Goal: Task Accomplishment & Management: Use online tool/utility

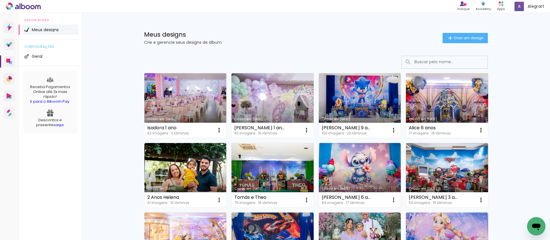
click at [210, 91] on link "Criado em [DATE]" at bounding box center [185, 105] width 82 height 65
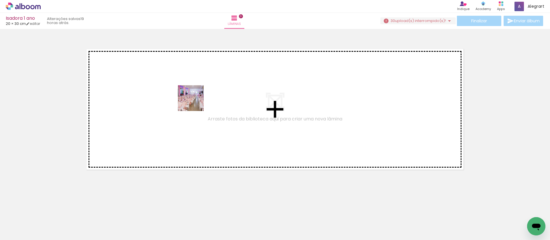
drag, startPoint x: 58, startPoint y: 226, endPoint x: 197, endPoint y: 101, distance: 186.7
click at [197, 101] on quentale-workspace at bounding box center [275, 120] width 550 height 240
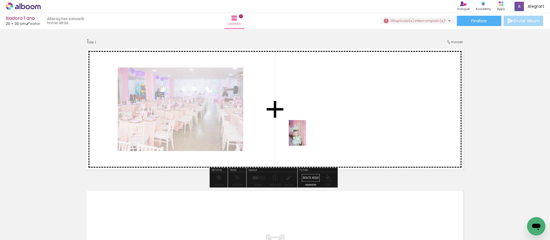
drag, startPoint x: 93, startPoint y: 228, endPoint x: 312, endPoint y: 134, distance: 238.9
click at [312, 134] on quentale-workspace at bounding box center [275, 120] width 550 height 240
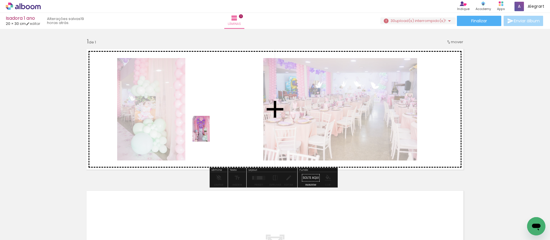
drag, startPoint x: 118, startPoint y: 230, endPoint x: 210, endPoint y: 133, distance: 133.4
click at [210, 133] on quentale-workspace at bounding box center [275, 120] width 550 height 240
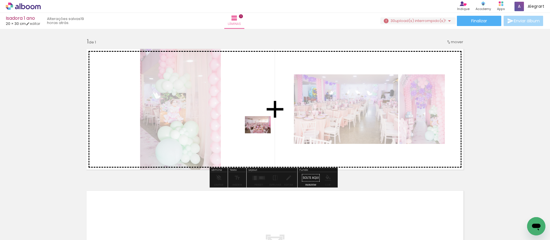
drag, startPoint x: 159, startPoint y: 226, endPoint x: 262, endPoint y: 134, distance: 139.0
click at [262, 134] on quentale-workspace at bounding box center [275, 120] width 550 height 240
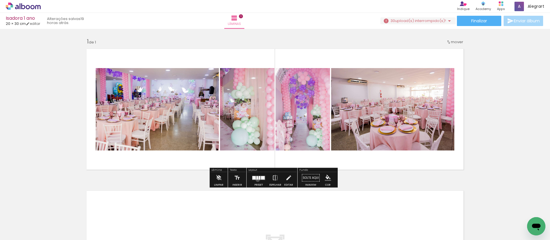
drag, startPoint x: 256, startPoint y: 180, endPoint x: 389, endPoint y: 122, distance: 144.9
click at [257, 180] on quentale-layouter at bounding box center [258, 178] width 13 height 4
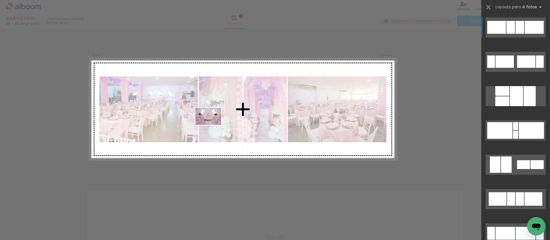
drag, startPoint x: 187, startPoint y: 222, endPoint x: 213, endPoint y: 125, distance: 100.0
click at [213, 125] on quentale-workspace at bounding box center [275, 120] width 550 height 240
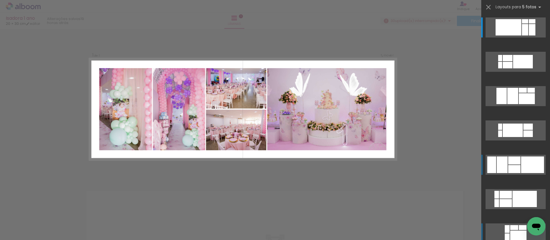
click at [533, 68] on div at bounding box center [523, 61] width 20 height 13
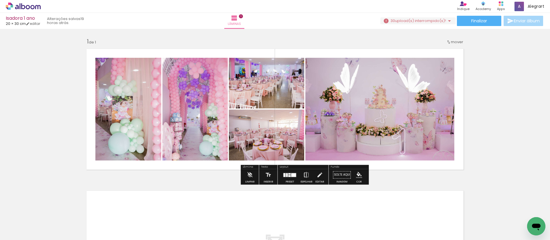
click at [306, 175] on iron-icon at bounding box center [306, 174] width 6 height 11
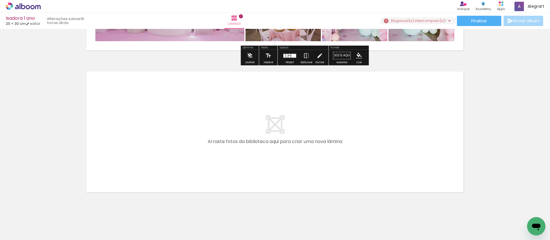
scroll to position [131, 0]
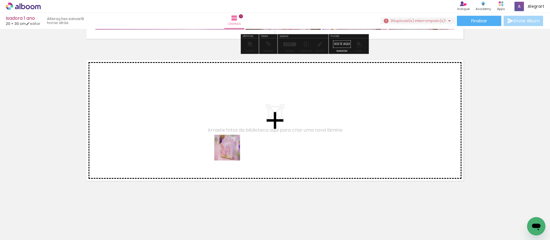
drag, startPoint x: 216, startPoint y: 222, endPoint x: 250, endPoint y: 220, distance: 34.8
click at [232, 152] on quentale-workspace at bounding box center [275, 120] width 550 height 240
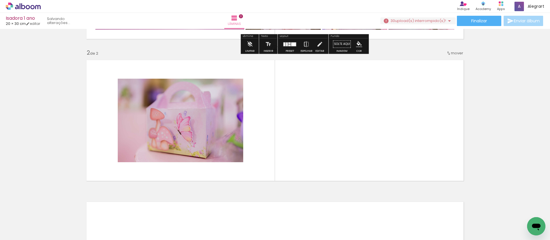
scroll to position [135, 0]
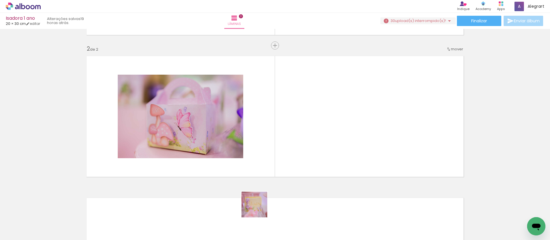
drag, startPoint x: 259, startPoint y: 209, endPoint x: 297, endPoint y: 129, distance: 88.6
click at [297, 129] on quentale-workspace at bounding box center [275, 120] width 550 height 240
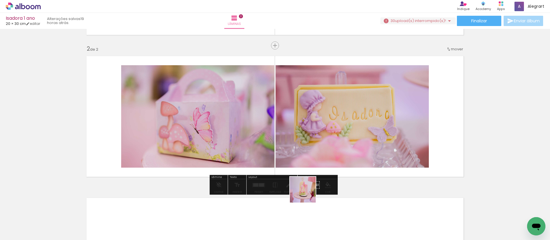
drag, startPoint x: 285, startPoint y: 222, endPoint x: 341, endPoint y: 149, distance: 91.6
click at [341, 149] on quentale-workspace at bounding box center [275, 120] width 550 height 240
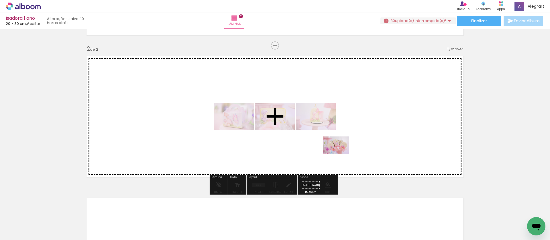
drag, startPoint x: 313, startPoint y: 226, endPoint x: 340, endPoint y: 154, distance: 77.0
click at [340, 154] on quentale-workspace at bounding box center [275, 120] width 550 height 240
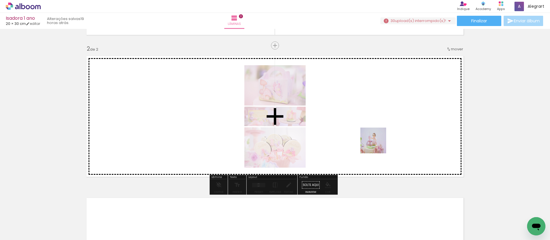
drag, startPoint x: 377, startPoint y: 224, endPoint x: 377, endPoint y: 143, distance: 81.1
click at [377, 143] on quentale-workspace at bounding box center [275, 120] width 550 height 240
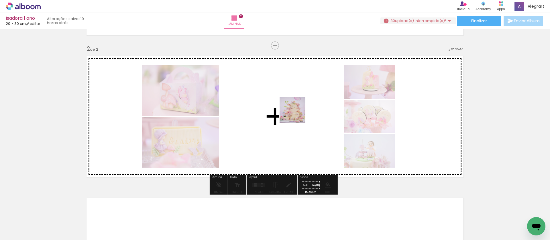
drag, startPoint x: 346, startPoint y: 226, endPoint x: 297, endPoint y: 115, distance: 121.8
click at [297, 115] on quentale-workspace at bounding box center [275, 120] width 550 height 240
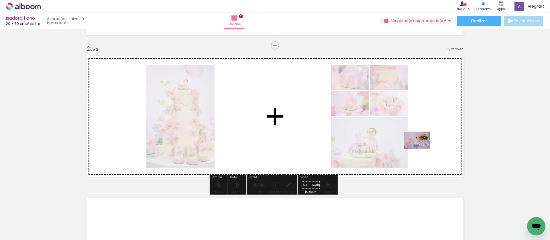
drag, startPoint x: 441, startPoint y: 223, endPoint x: 422, endPoint y: 149, distance: 76.3
click at [422, 149] on quentale-workspace at bounding box center [275, 120] width 550 height 240
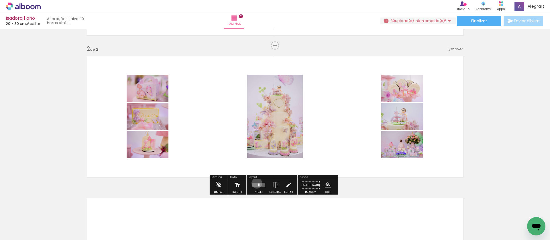
click at [256, 183] on quentale-layouter at bounding box center [258, 185] width 13 height 4
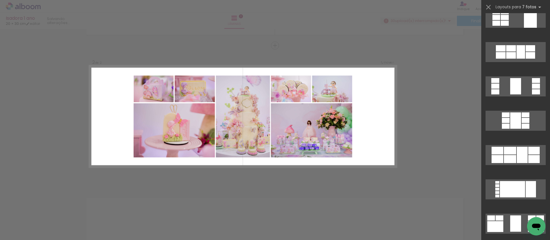
scroll to position [273, 0]
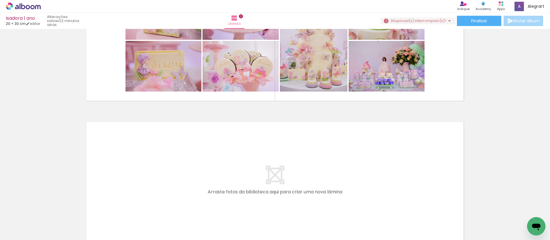
scroll to position [273, 0]
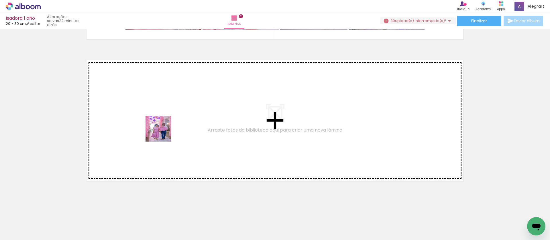
drag, startPoint x: 177, startPoint y: 161, endPoint x: 163, endPoint y: 133, distance: 30.9
click at [163, 133] on quentale-workspace at bounding box center [275, 120] width 550 height 240
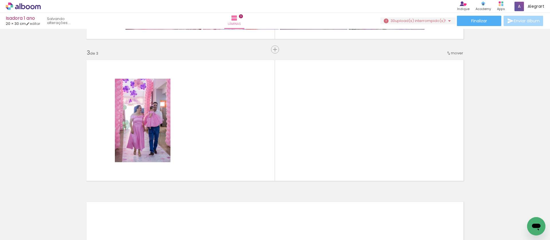
scroll to position [277, 0]
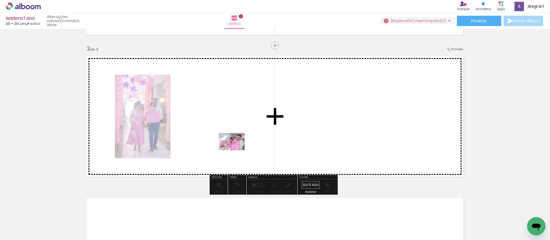
drag, startPoint x: 212, startPoint y: 225, endPoint x: 236, endPoint y: 150, distance: 77.9
click at [236, 150] on quentale-workspace at bounding box center [275, 120] width 550 height 240
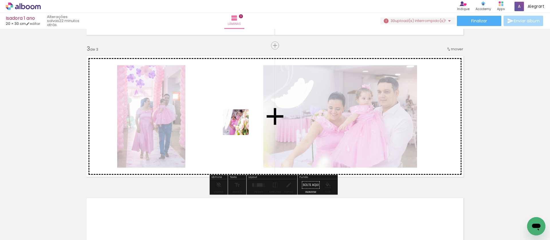
drag, startPoint x: 243, startPoint y: 223, endPoint x: 240, endPoint y: 126, distance: 97.2
click at [240, 126] on quentale-workspace at bounding box center [275, 120] width 550 height 240
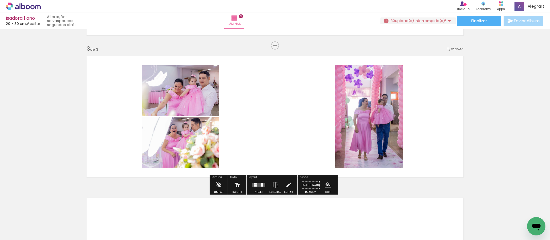
click at [256, 184] on quentale-layouter at bounding box center [258, 185] width 13 height 4
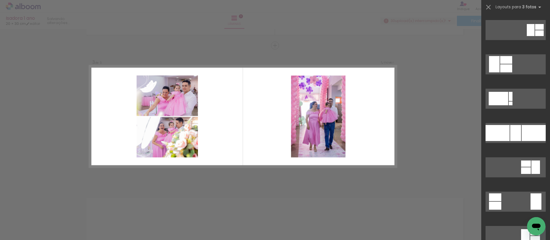
scroll to position [0, 0]
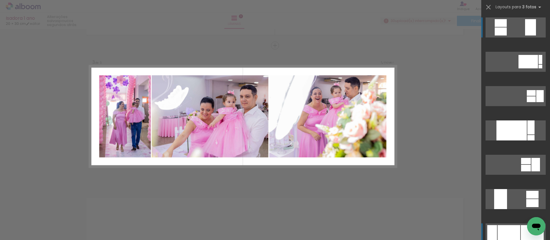
click at [517, 230] on div at bounding box center [509, 234] width 23 height 16
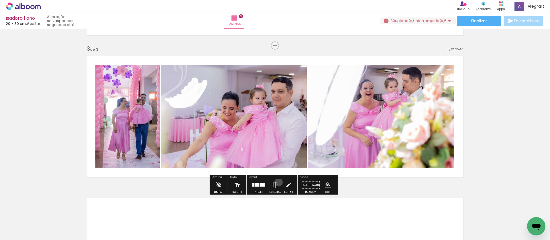
click at [277, 183] on paper-button "Espelhar" at bounding box center [275, 187] width 15 height 15
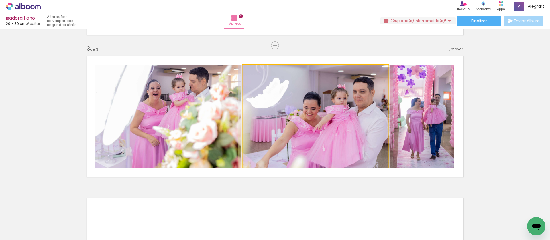
drag, startPoint x: 333, startPoint y: 116, endPoint x: 336, endPoint y: 116, distance: 3.2
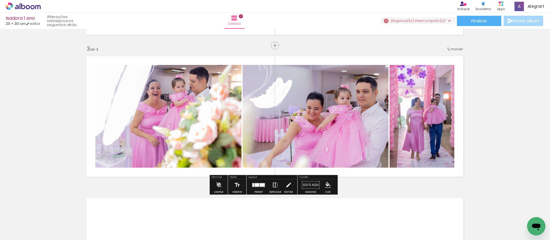
click at [275, 184] on iron-icon at bounding box center [275, 185] width 6 height 11
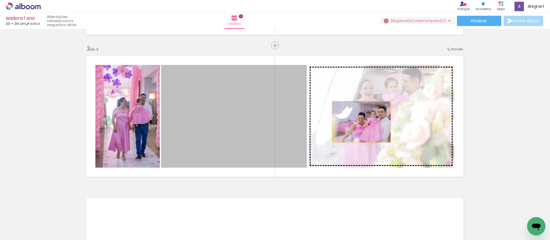
drag, startPoint x: 320, startPoint y: 126, endPoint x: 359, endPoint y: 122, distance: 39.4
click at [0, 0] on slot at bounding box center [0, 0] width 0 height 0
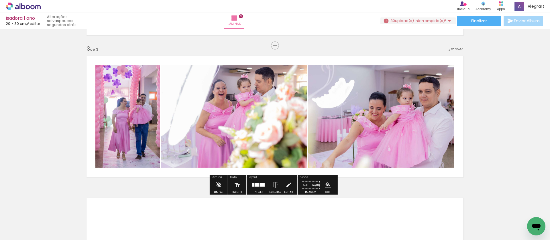
scroll to position [415, 0]
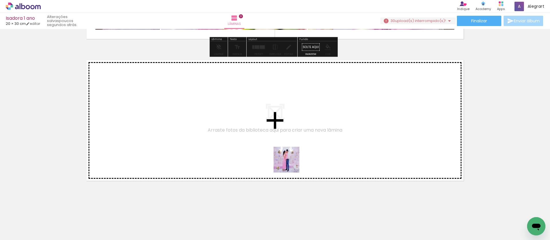
drag, startPoint x: 291, startPoint y: 164, endPoint x: 304, endPoint y: 226, distance: 63.3
click at [291, 154] on quentale-workspace at bounding box center [275, 120] width 550 height 240
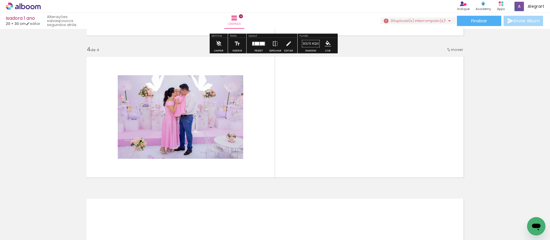
scroll to position [419, 0]
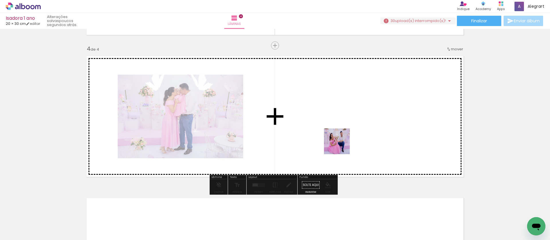
drag, startPoint x: 304, startPoint y: 226, endPoint x: 341, endPoint y: 146, distance: 88.3
click at [341, 146] on quentale-workspace at bounding box center [275, 120] width 550 height 240
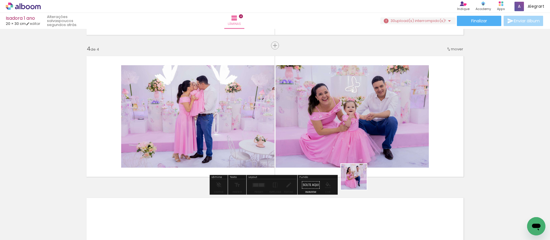
drag, startPoint x: 338, startPoint y: 224, endPoint x: 445, endPoint y: 218, distance: 107.0
click at [373, 158] on quentale-workspace at bounding box center [275, 120] width 550 height 240
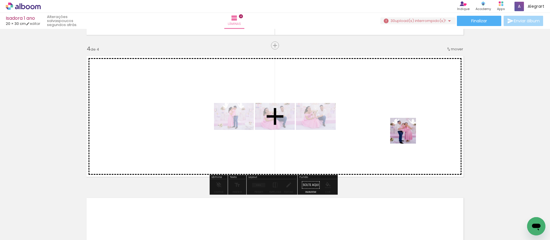
drag, startPoint x: 430, startPoint y: 225, endPoint x: 408, endPoint y: 135, distance: 92.8
click at [408, 135] on quentale-workspace at bounding box center [275, 120] width 550 height 240
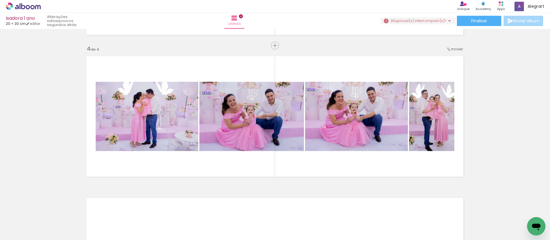
scroll to position [0, 567]
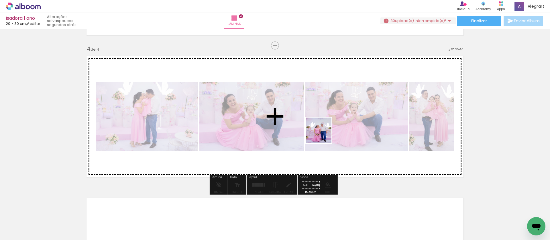
drag, startPoint x: 327, startPoint y: 222, endPoint x: 323, endPoint y: 135, distance: 86.7
click at [323, 135] on quentale-workspace at bounding box center [275, 120] width 550 height 240
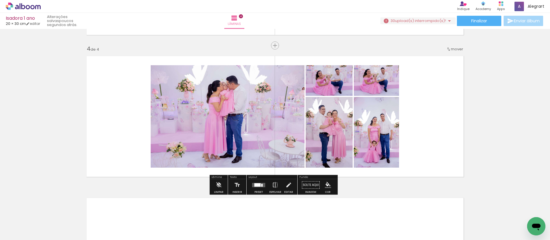
click at [256, 184] on div at bounding box center [257, 184] width 6 height 3
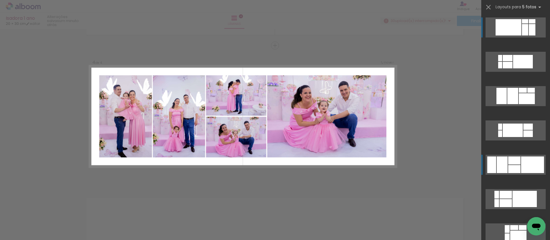
click at [528, 68] on div at bounding box center [523, 61] width 20 height 13
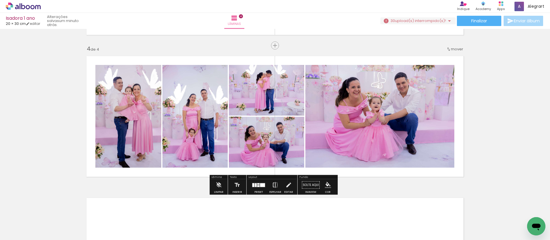
click at [274, 182] on iron-icon at bounding box center [275, 185] width 6 height 11
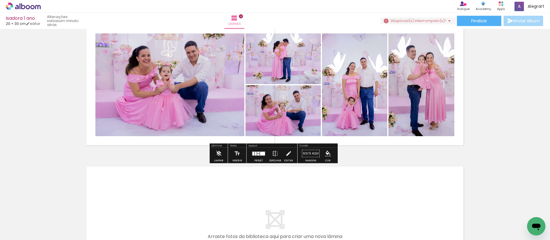
scroll to position [557, 0]
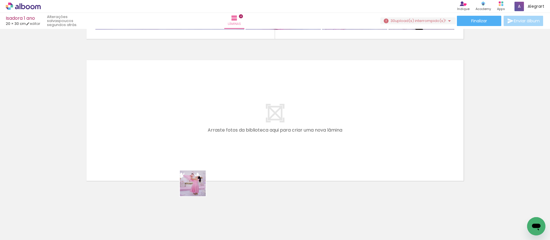
drag, startPoint x: 197, startPoint y: 224, endPoint x: 230, endPoint y: 217, distance: 33.7
click at [191, 167] on quentale-workspace at bounding box center [275, 120] width 550 height 240
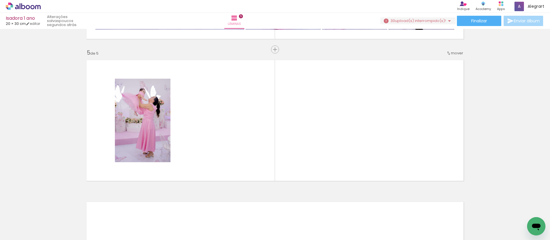
scroll to position [561, 0]
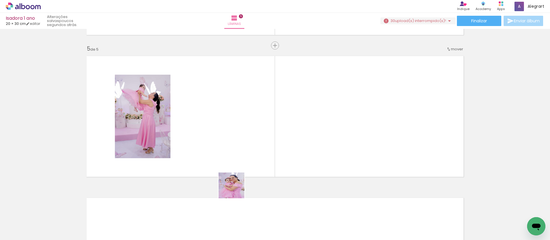
drag, startPoint x: 232, startPoint y: 208, endPoint x: 263, endPoint y: 228, distance: 37.8
click at [245, 152] on quentale-workspace at bounding box center [275, 120] width 550 height 240
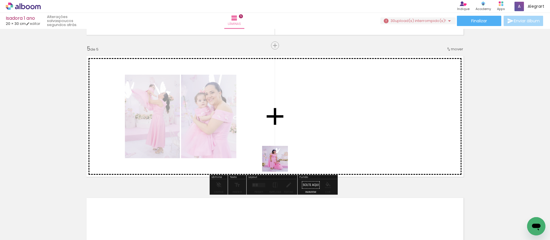
drag, startPoint x: 270, startPoint y: 202, endPoint x: 300, endPoint y: 151, distance: 59.0
click at [281, 144] on quentale-workspace at bounding box center [275, 120] width 550 height 240
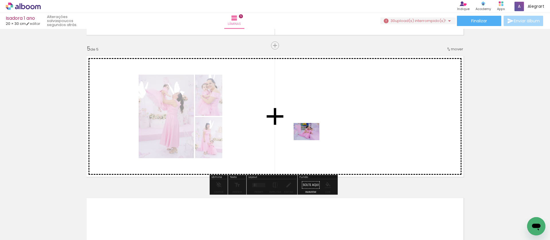
drag, startPoint x: 303, startPoint y: 220, endPoint x: 311, endPoint y: 140, distance: 79.5
click at [311, 140] on quentale-workspace at bounding box center [275, 120] width 550 height 240
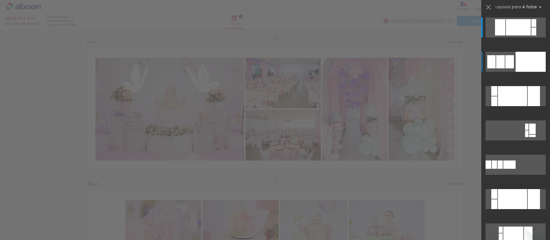
scroll to position [561, 0]
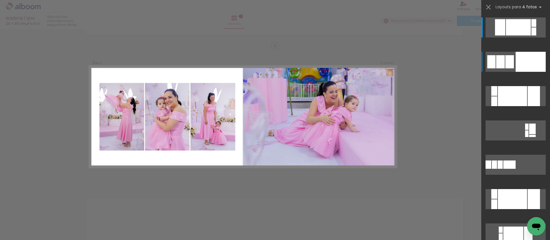
click at [529, 65] on div at bounding box center [531, 62] width 30 height 20
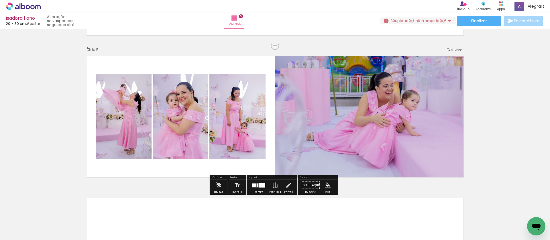
scroll to position [0, 567]
click at [273, 187] on iron-icon at bounding box center [275, 185] width 6 height 11
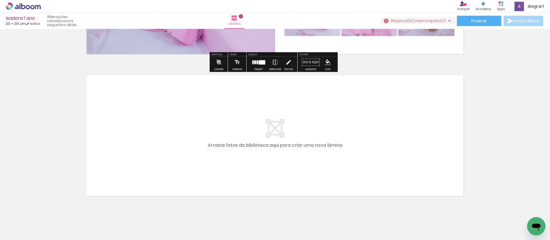
scroll to position [685, 0]
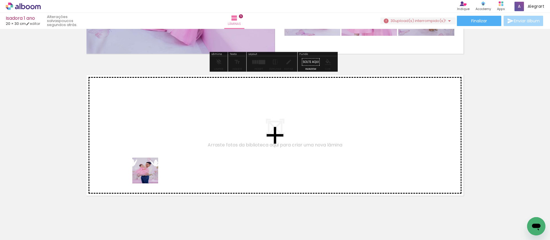
drag, startPoint x: 138, startPoint y: 224, endPoint x: 107, endPoint y: 220, distance: 31.5
click at [151, 167] on quentale-workspace at bounding box center [275, 120] width 550 height 240
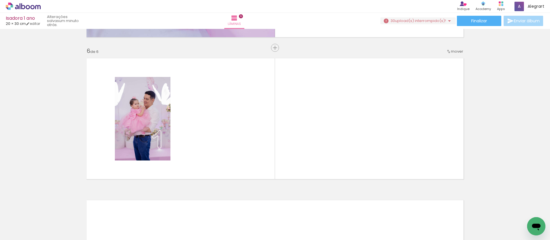
scroll to position [704, 0]
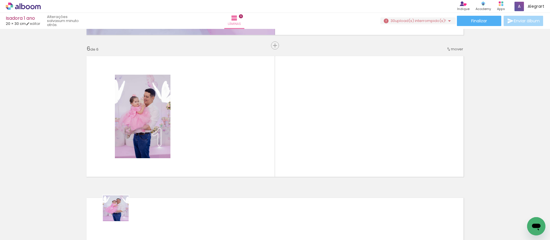
drag, startPoint x: 101, startPoint y: 225, endPoint x: 224, endPoint y: 134, distance: 153.0
click at [224, 134] on quentale-workspace at bounding box center [275, 120] width 550 height 240
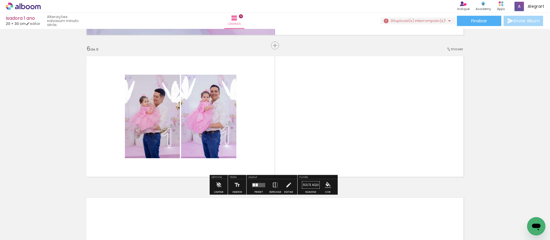
scroll to position [0, 953]
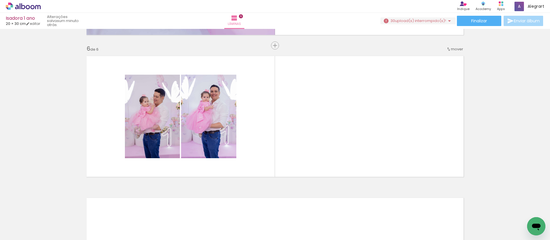
click at [444, 220] on div at bounding box center [452, 221] width 17 height 26
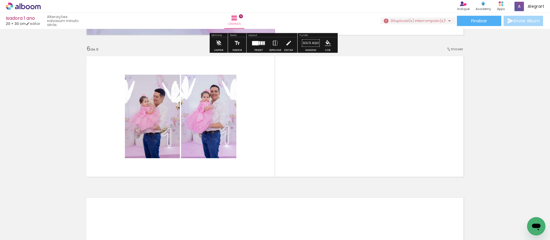
click at [447, 21] on iron-icon at bounding box center [449, 20] width 7 height 7
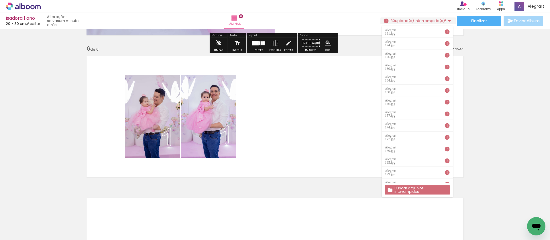
click at [0, 0] on slot "Buscar arquivos interrompidos" at bounding box center [0, 0] width 0 height 0
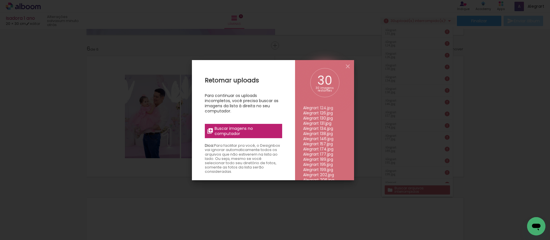
click at [259, 136] on span "Buscar imagens no computador" at bounding box center [247, 131] width 64 height 10
click at [0, 0] on input "file" at bounding box center [0, 0] width 0 height 0
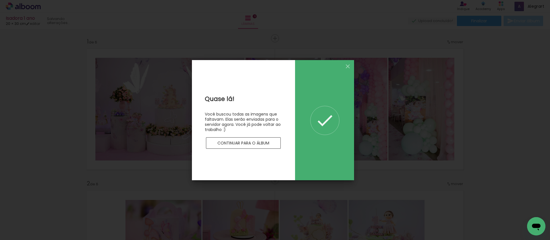
scroll to position [0, 953]
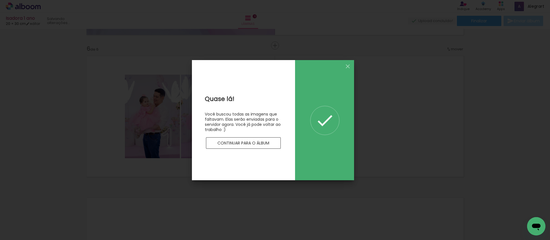
click at [270, 145] on paper-button "Continuar para o álbum" at bounding box center [243, 143] width 75 height 11
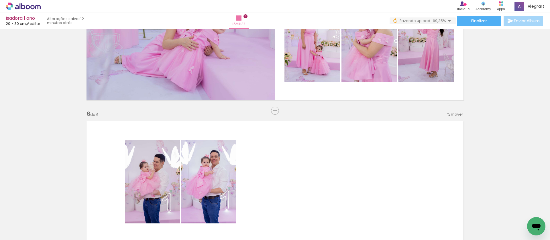
scroll to position [587, 0]
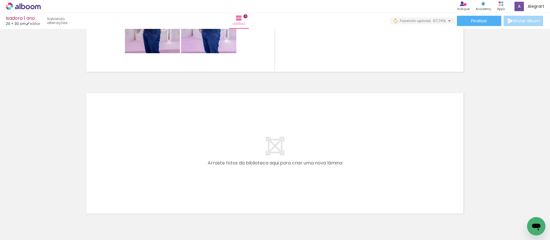
scroll to position [0, 704]
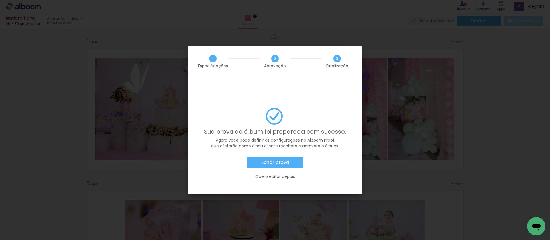
click at [281, 157] on paper-button "Editar prova" at bounding box center [275, 162] width 56 height 11
